Goal: Information Seeking & Learning: Learn about a topic

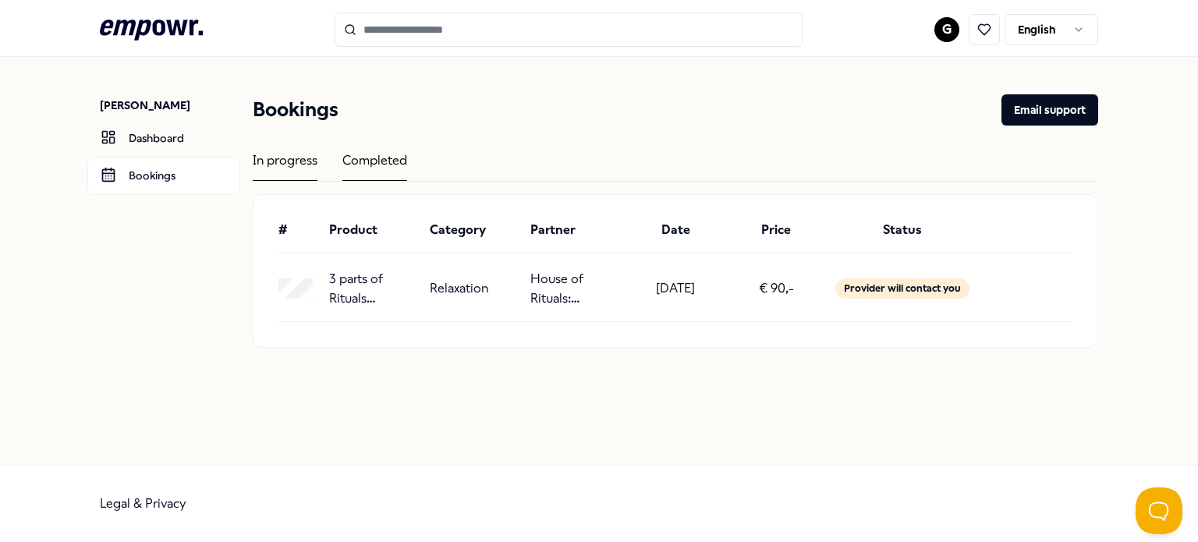
click at [387, 162] on div "Completed" at bounding box center [374, 166] width 65 height 30
click at [311, 158] on div "In progress" at bounding box center [285, 166] width 65 height 30
click at [376, 155] on div "Completed" at bounding box center [374, 166] width 65 height 30
click at [434, 33] on input "Search for products, categories or subcategories" at bounding box center [569, 29] width 468 height 34
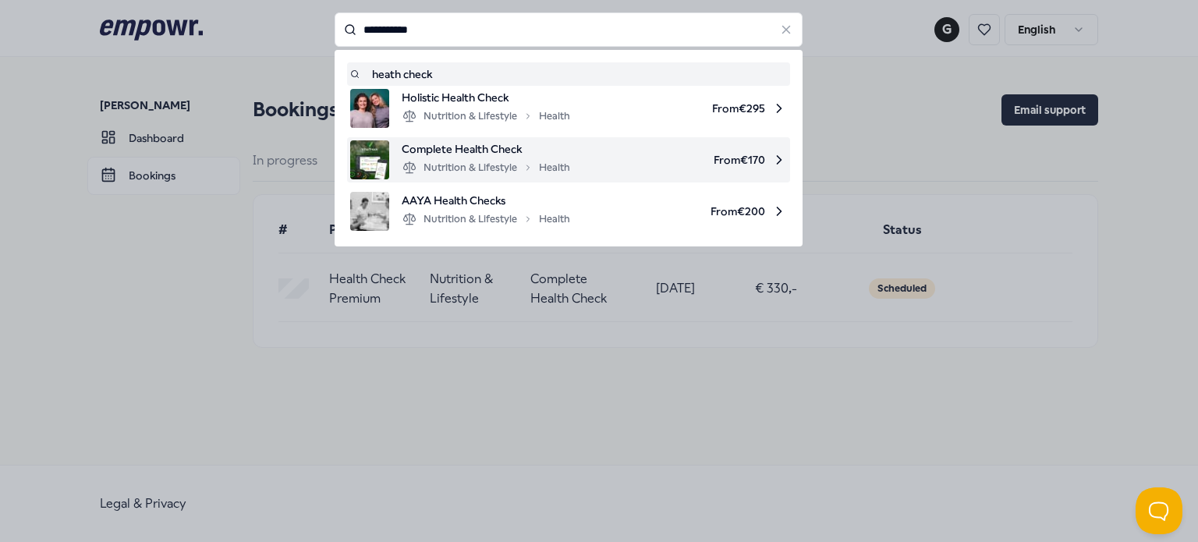
click at [505, 154] on span "Complete Health Check" at bounding box center [486, 148] width 168 height 17
type input "**********"
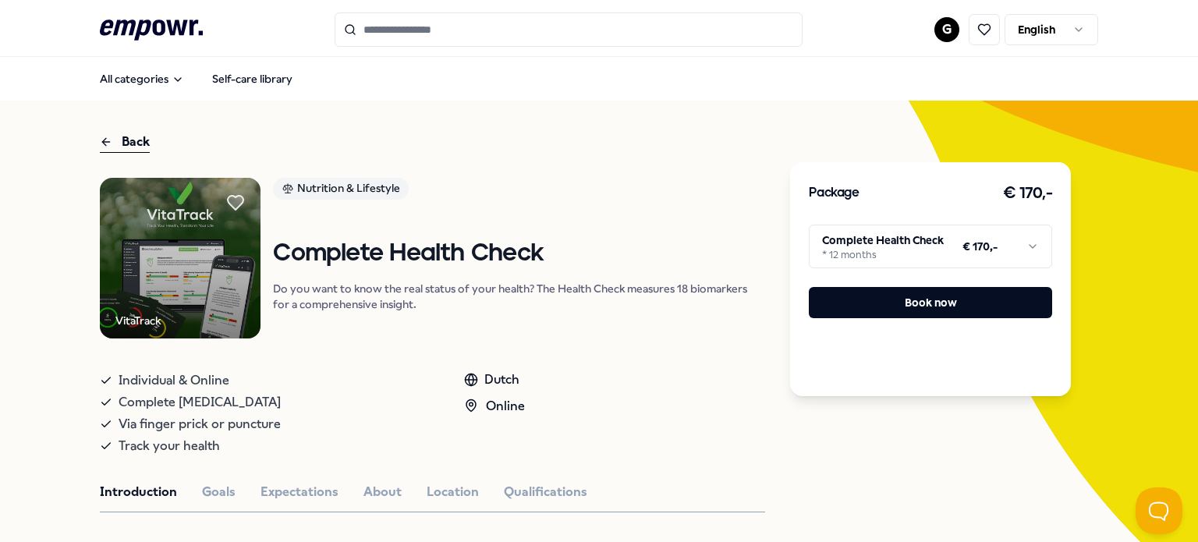
click at [905, 246] on html ".empowr-logo_svg__cls-1{fill:#03032f} G English All categories Self-care librar…" at bounding box center [599, 271] width 1198 height 542
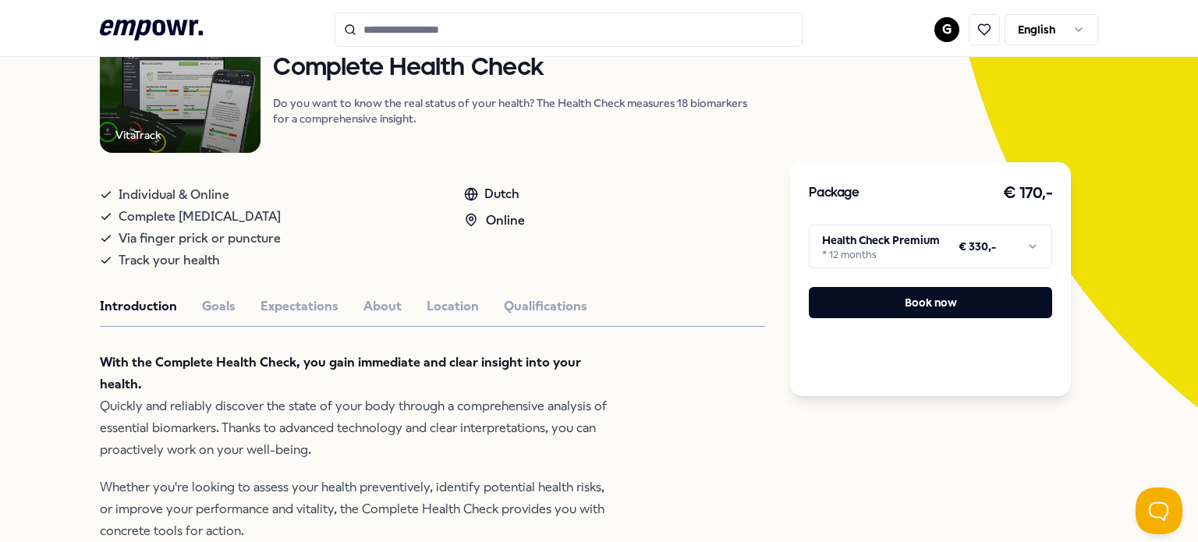
scroll to position [196, 0]
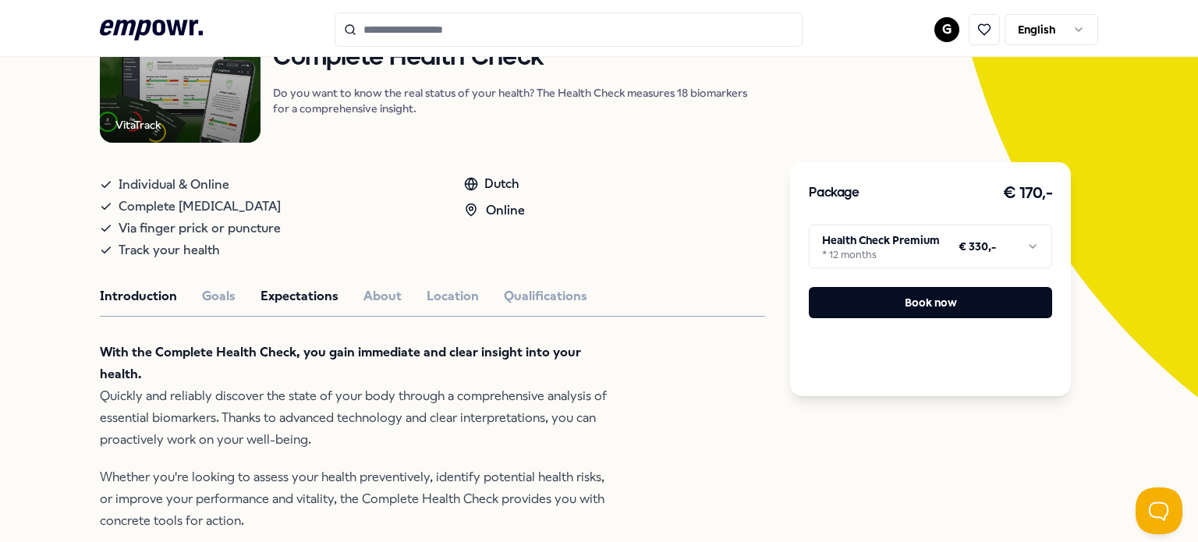
click at [296, 286] on button "Expectations" at bounding box center [300, 296] width 78 height 20
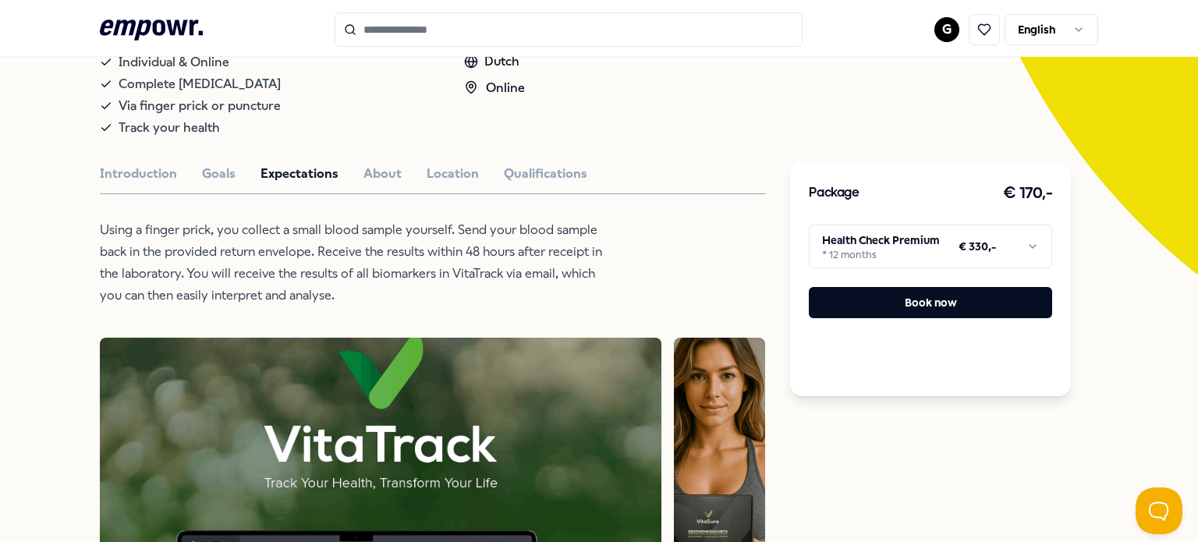
scroll to position [317, 0]
click at [204, 174] on button "Goals" at bounding box center [219, 175] width 34 height 20
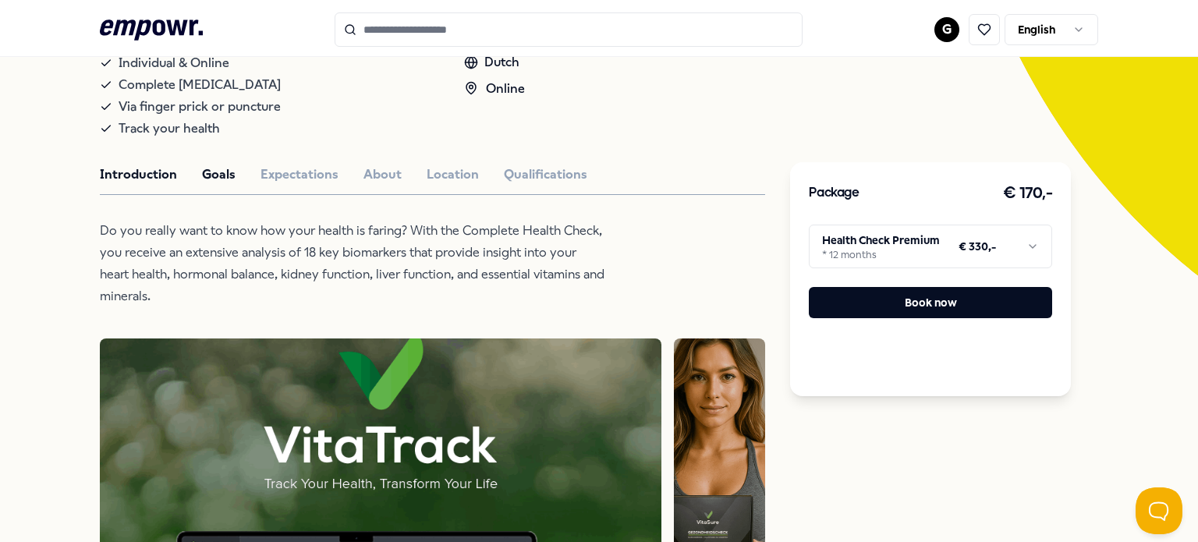
click at [140, 174] on button "Introduction" at bounding box center [138, 175] width 77 height 20
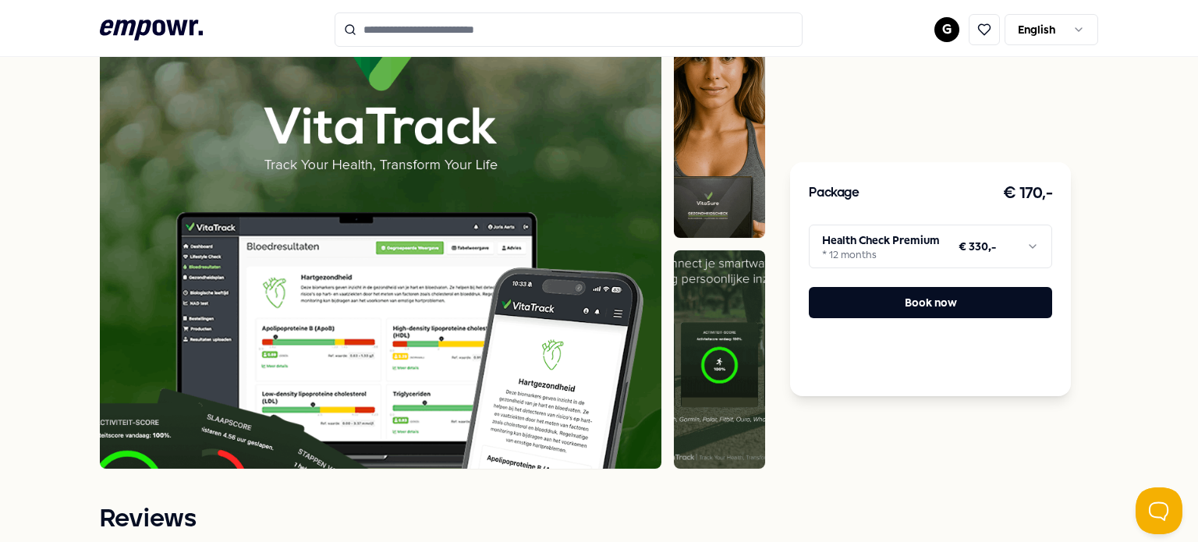
scroll to position [836, 0]
click at [346, 277] on img at bounding box center [381, 244] width 562 height 449
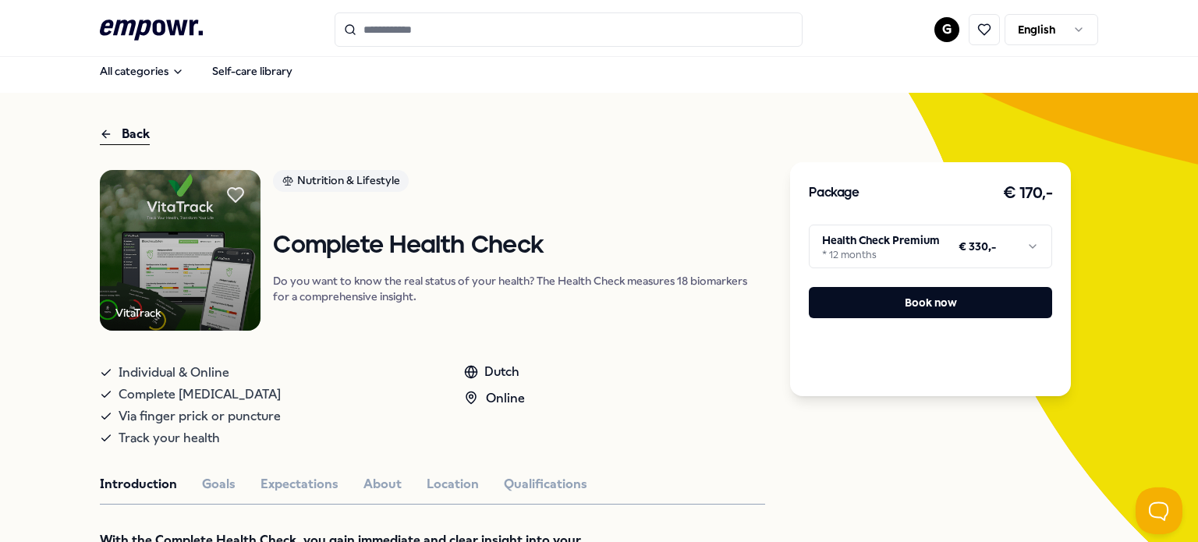
scroll to position [9, 0]
click at [513, 484] on button "Qualifications" at bounding box center [545, 483] width 83 height 20
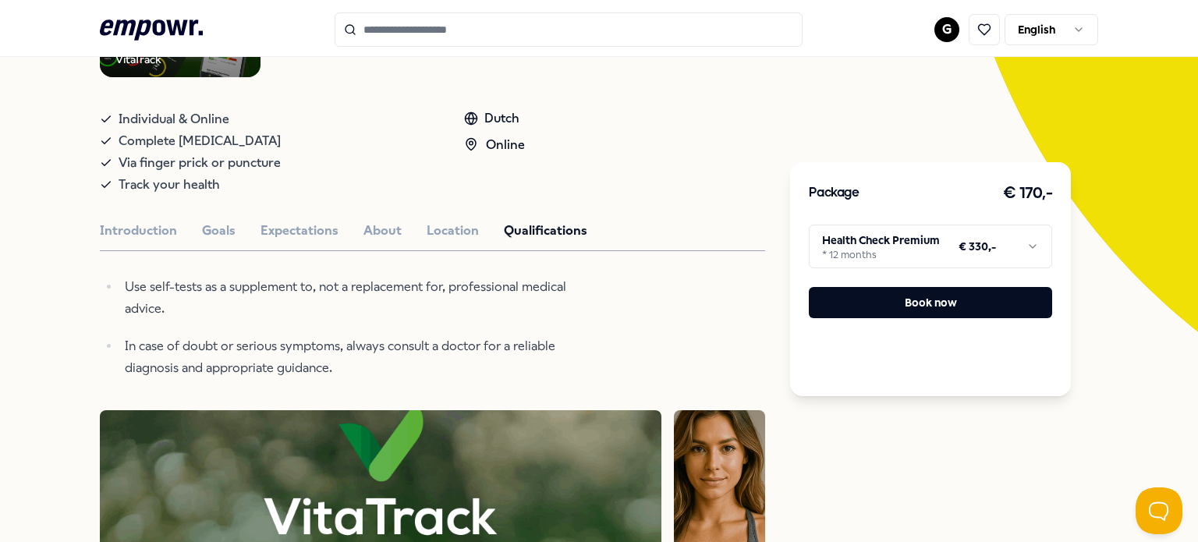
scroll to position [261, 0]
click at [434, 232] on button "Location" at bounding box center [453, 231] width 52 height 20
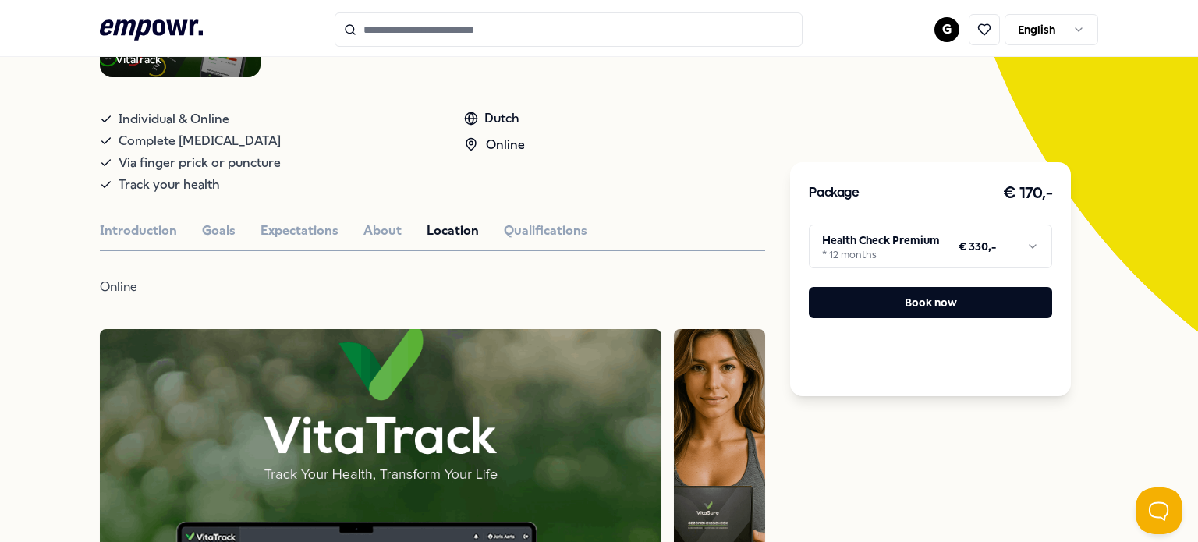
click at [372, 227] on button "About" at bounding box center [383, 231] width 38 height 20
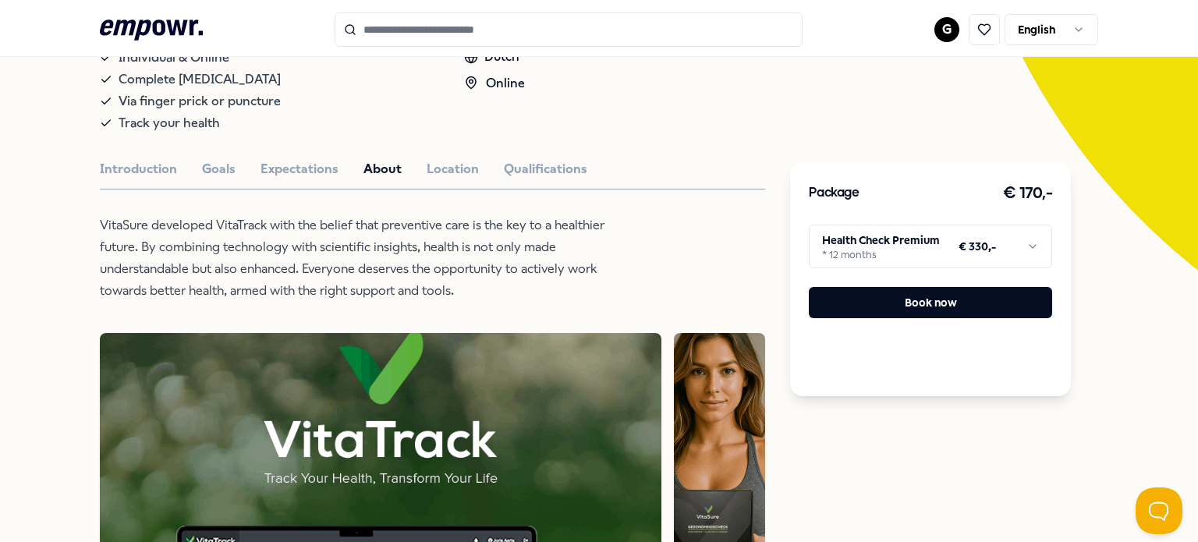
scroll to position [0, 0]
